Goal: Obtain resource: Obtain resource

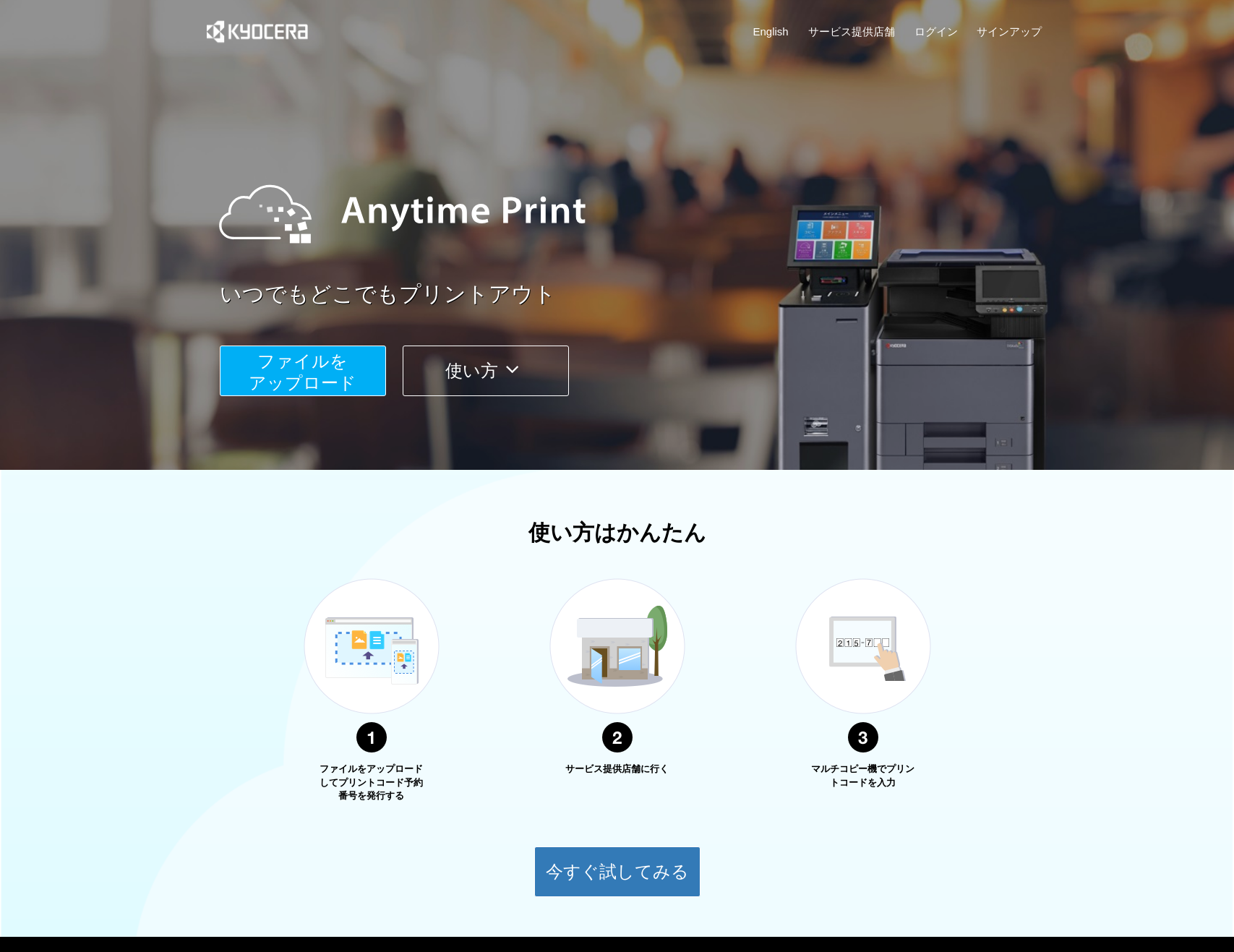
click at [337, 376] on span "ファイルを ​​アップロード" at bounding box center [303, 372] width 108 height 42
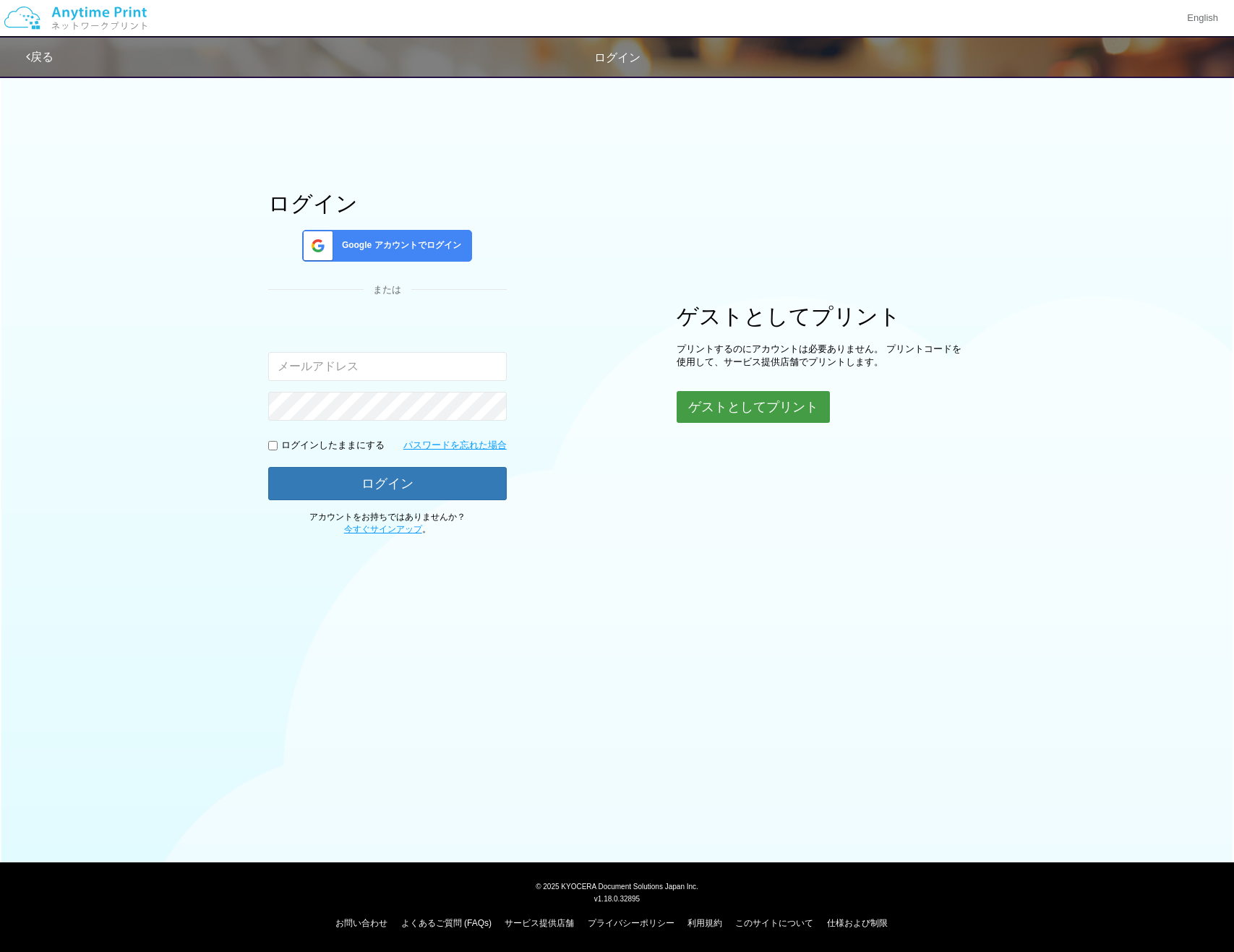
click at [777, 408] on button "ゲストとしてプリント" at bounding box center [753, 407] width 153 height 32
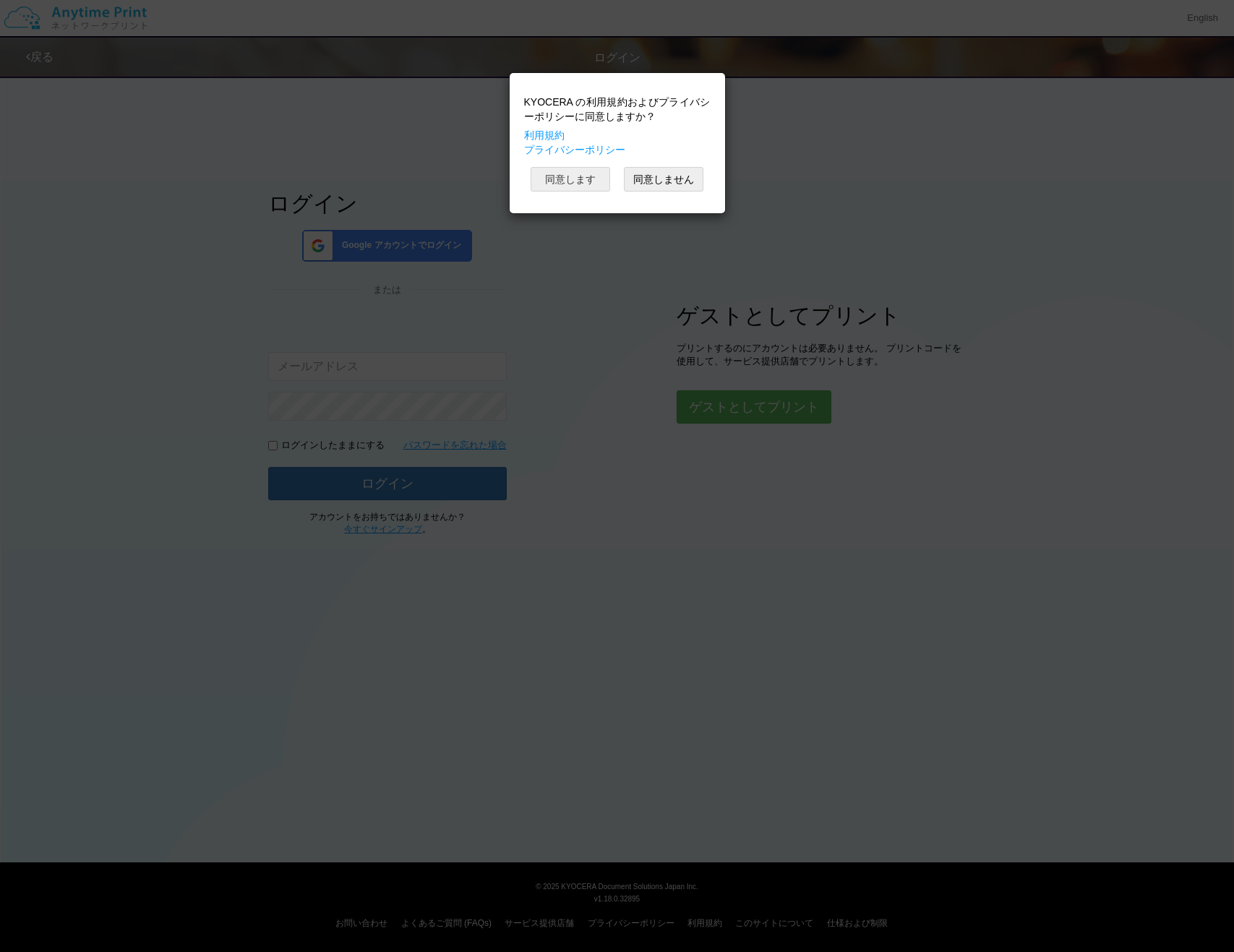
click at [596, 180] on button "同意します" at bounding box center [571, 180] width 79 height 25
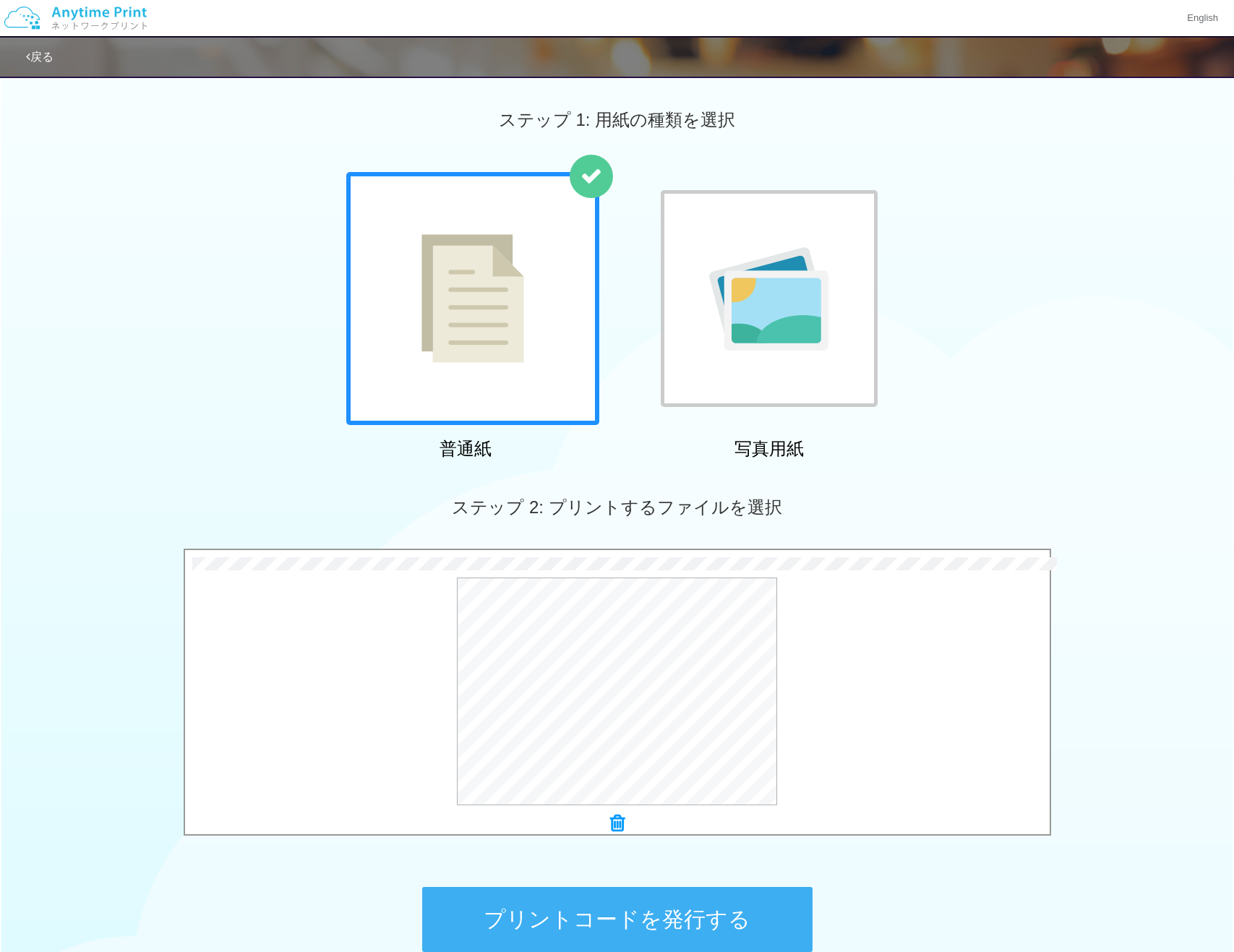
click at [695, 912] on button "プリントコードを発行する" at bounding box center [617, 920] width 391 height 65
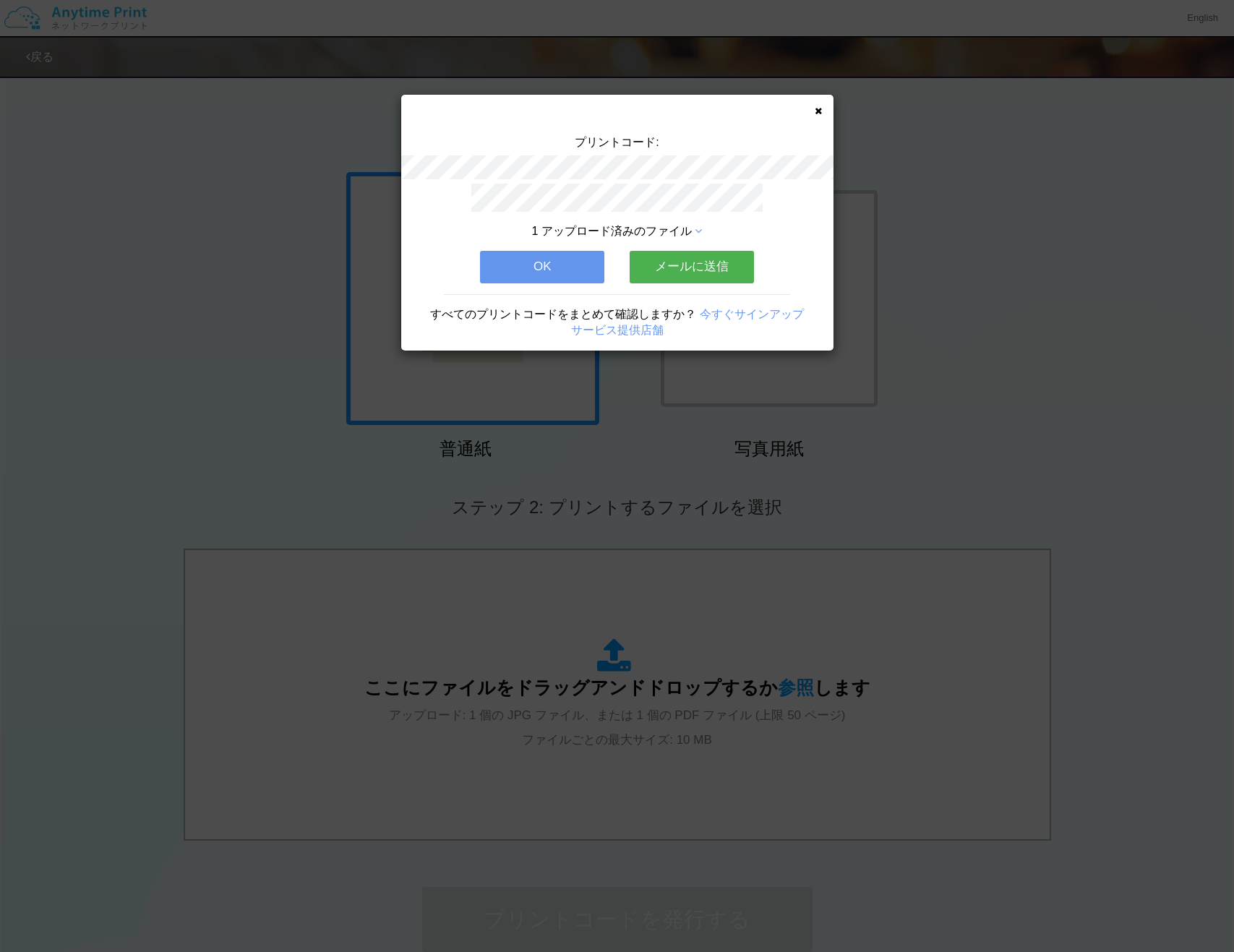
click at [502, 262] on button "OK" at bounding box center [541, 267] width 124 height 32
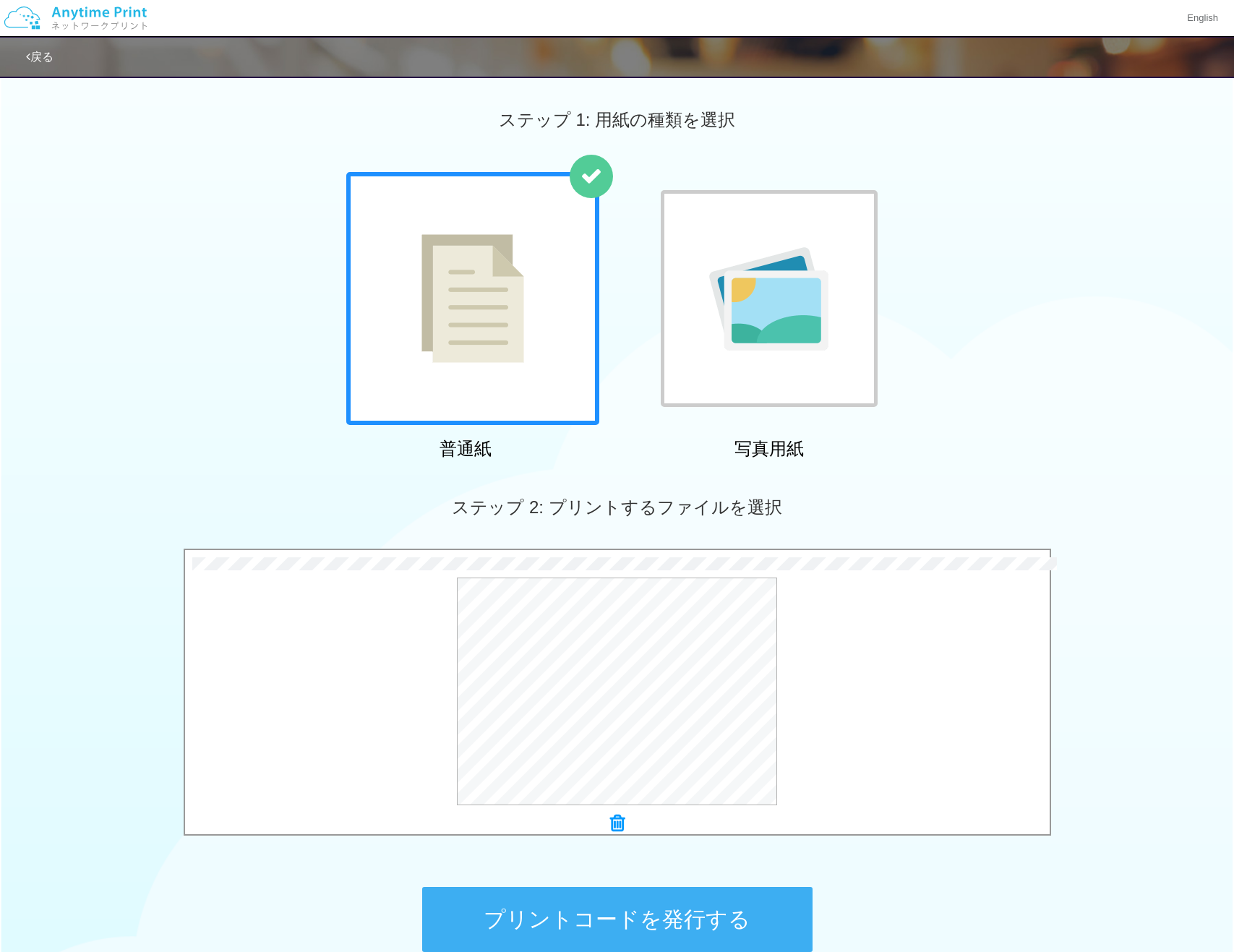
scroll to position [148, 0]
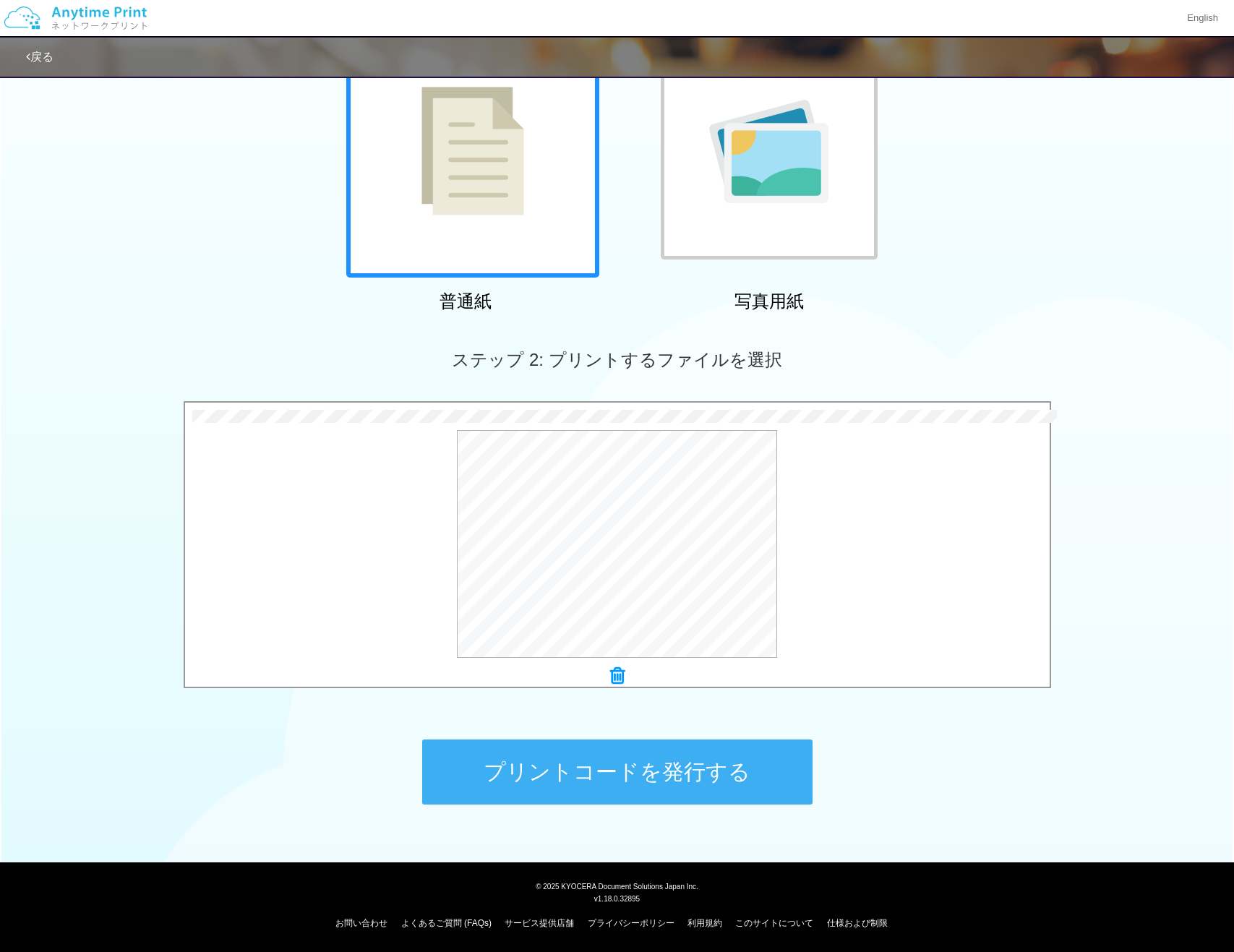
click at [708, 771] on button "プリントコードを発行する" at bounding box center [617, 772] width 391 height 65
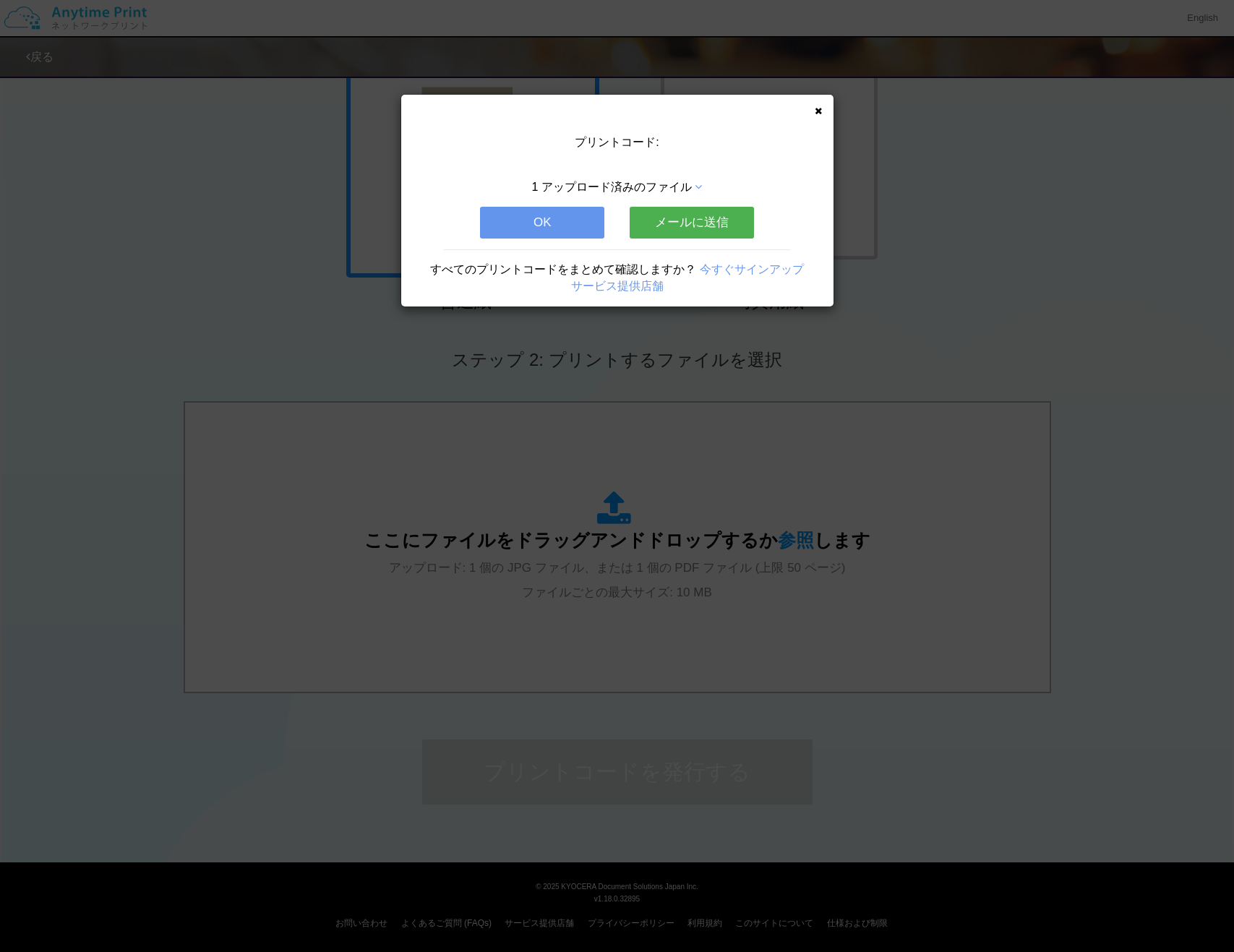
scroll to position [0, 0]
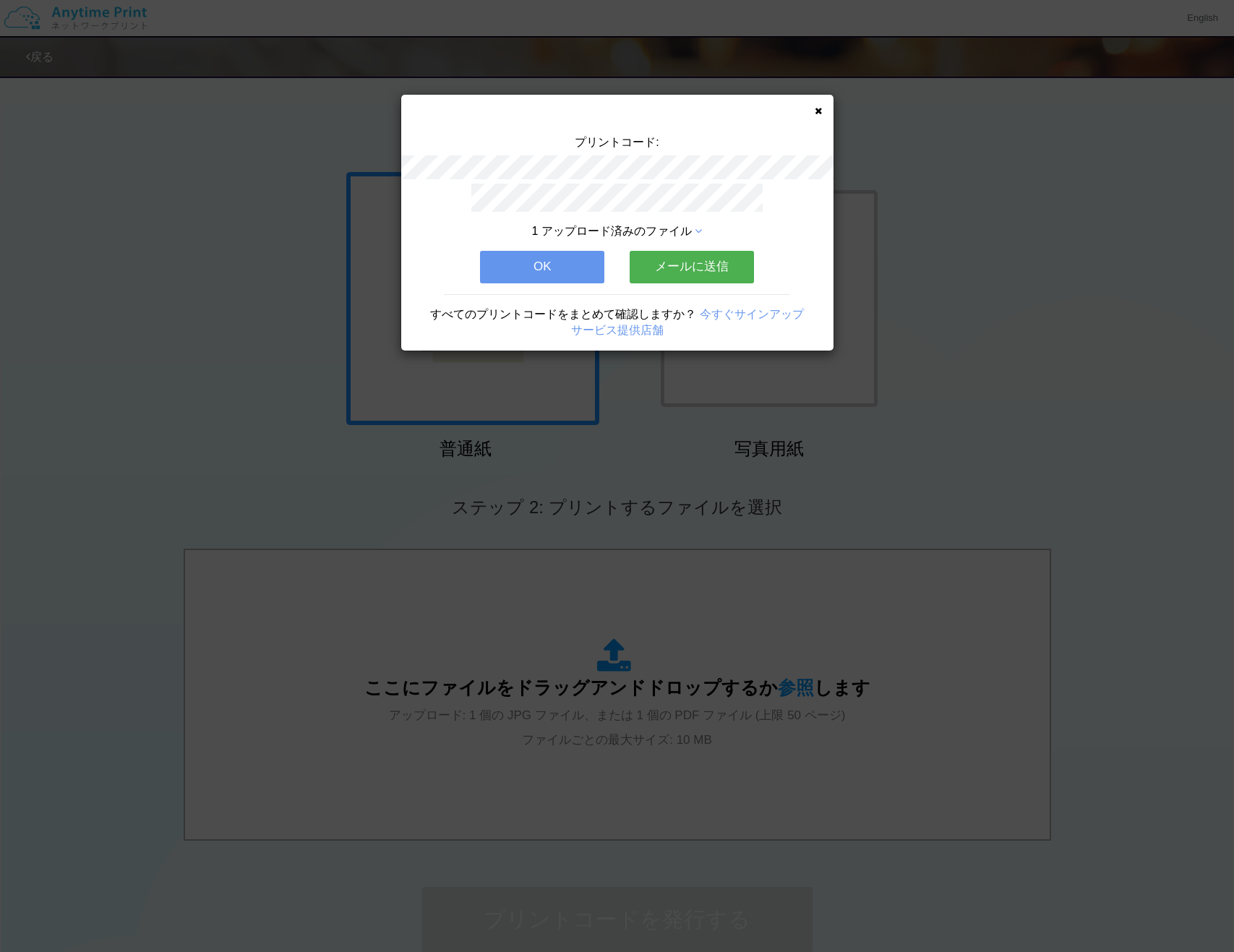
drag, startPoint x: 811, startPoint y: 111, endPoint x: 823, endPoint y: 113, distance: 12.2
click at [811, 111] on div "プリントコード: 1 アップロード済みのファイル OK メールに送信 すべてのプリントコードをまとめて確認しますか？ 今すぐサインアップ サービス提供店舗" at bounding box center [617, 222] width 432 height 256
click at [823, 113] on div "プリントコード: 1 アップロード済みのファイル OK メールに送信 すべてのプリントコードをまとめて確認しますか？ 今すぐサインアップ サービス提供店舗" at bounding box center [617, 222] width 432 height 256
click at [820, 109] on icon at bounding box center [819, 111] width 8 height 9
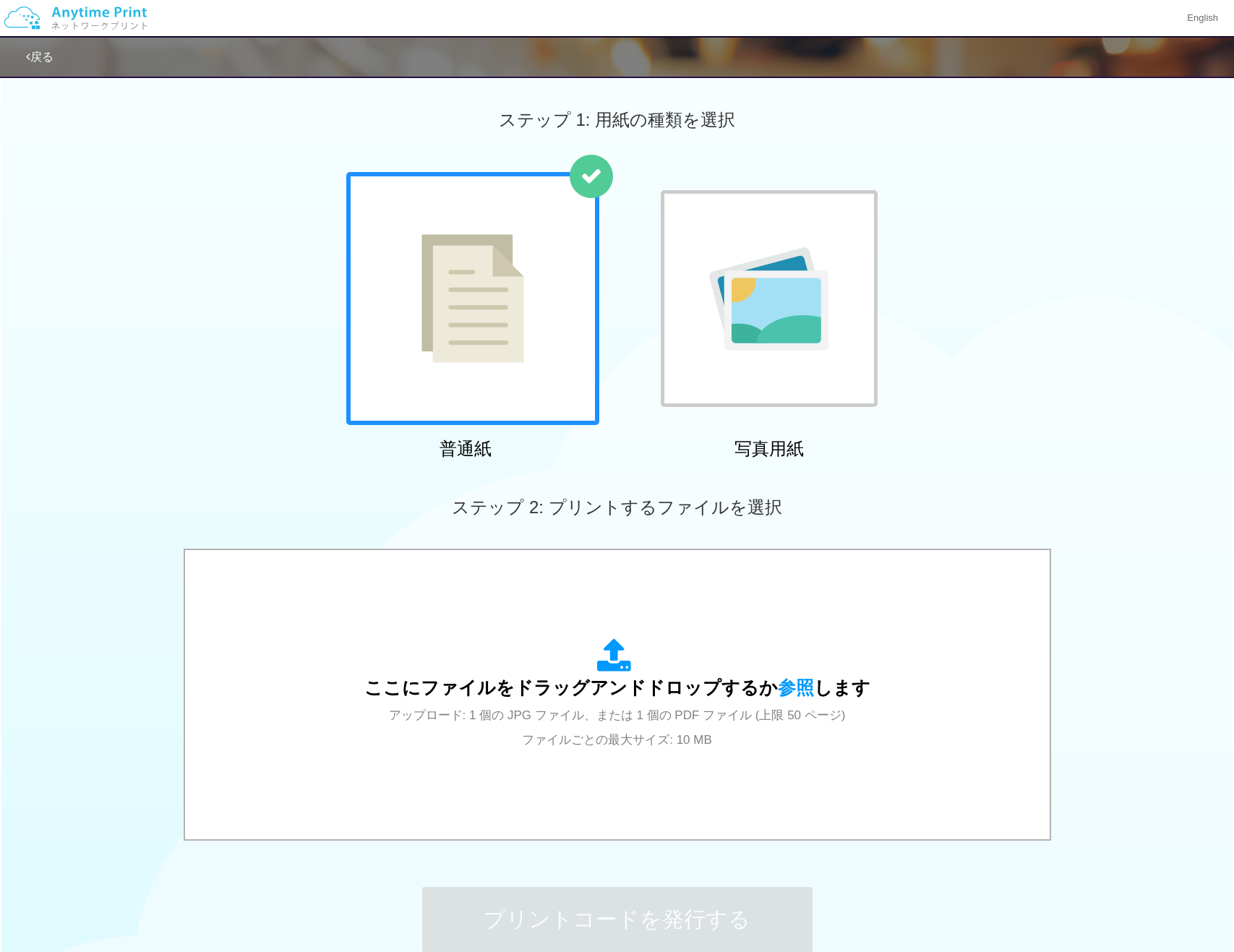
scroll to position [148, 0]
